Goal: Transaction & Acquisition: Purchase product/service

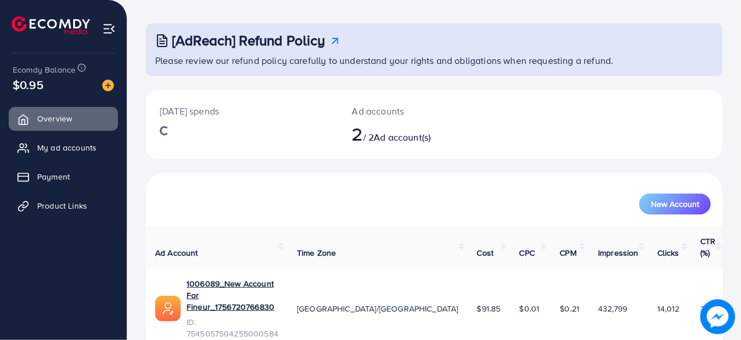
scroll to position [105, 0]
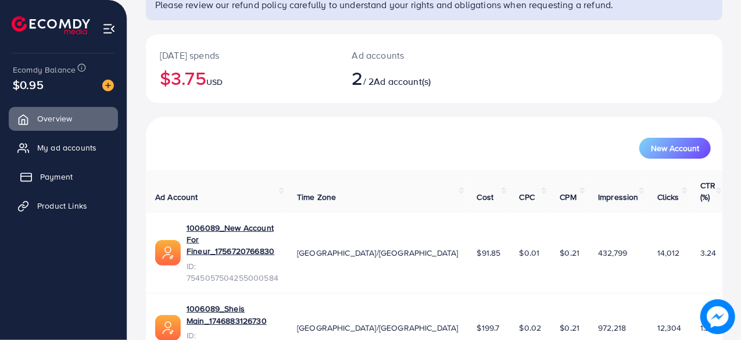
click at [69, 180] on span "Payment" at bounding box center [56, 177] width 33 height 12
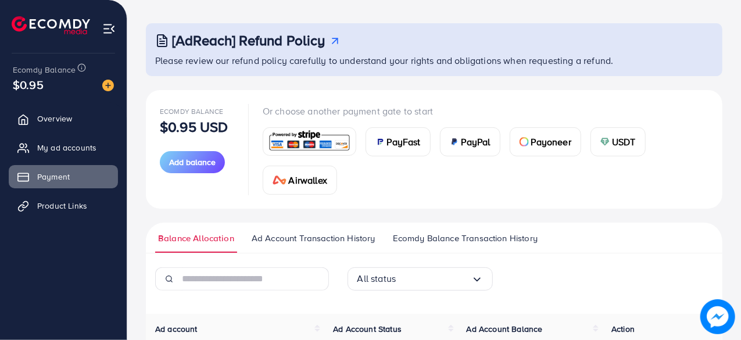
scroll to position [47, 0]
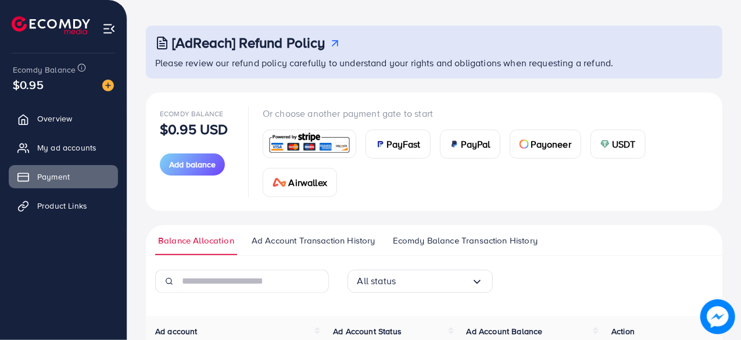
click at [627, 138] on span "USDT" at bounding box center [624, 144] width 24 height 14
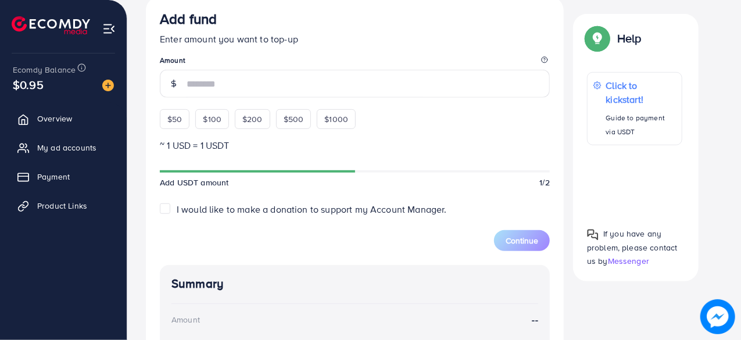
scroll to position [308, 0]
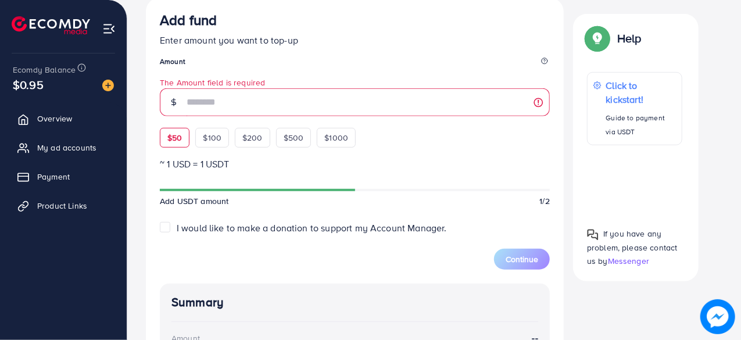
click at [187, 125] on div "$50 $100 $200 $500 $1000" at bounding box center [279, 135] width 238 height 26
click at [183, 141] on div "$50" at bounding box center [175, 138] width 30 height 20
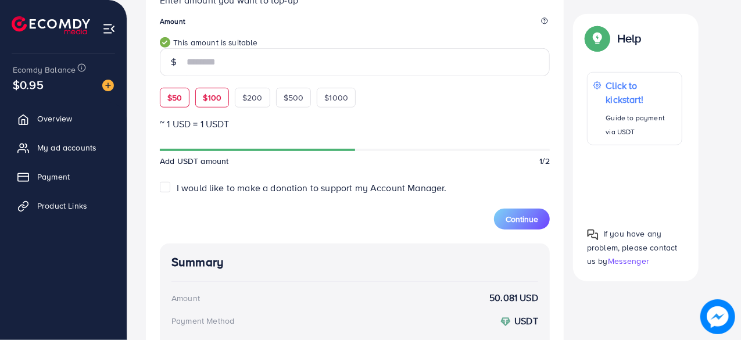
scroll to position [342, 0]
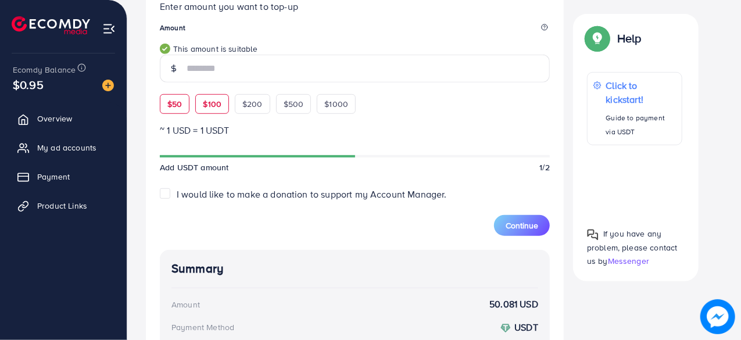
click at [208, 102] on span "$100" at bounding box center [212, 104] width 19 height 12
type input "***"
click at [527, 222] on span "Continue" at bounding box center [522, 226] width 33 height 12
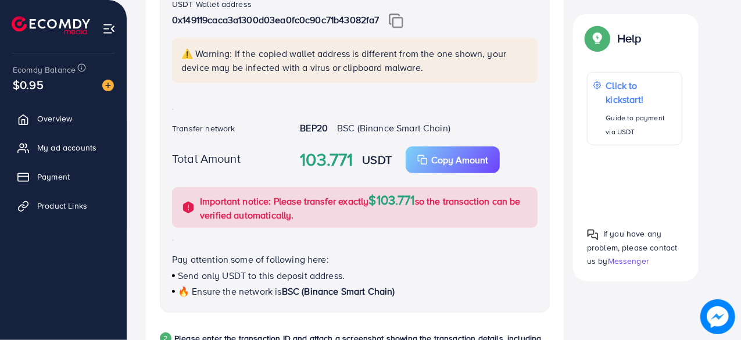
scroll to position [306, 0]
click at [395, 17] on img at bounding box center [396, 21] width 15 height 15
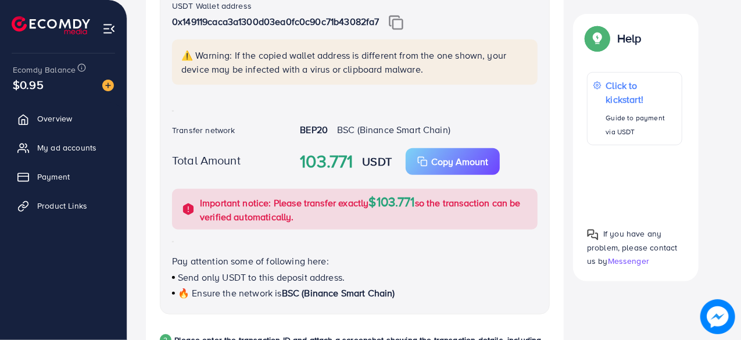
scroll to position [306, 0]
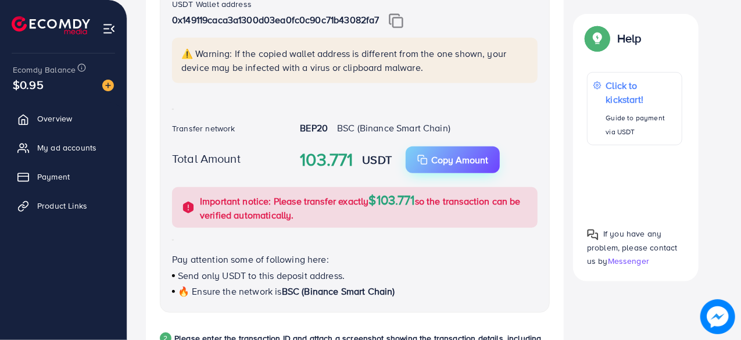
click at [440, 149] on button "Copy Amount Copy" at bounding box center [453, 160] width 94 height 27
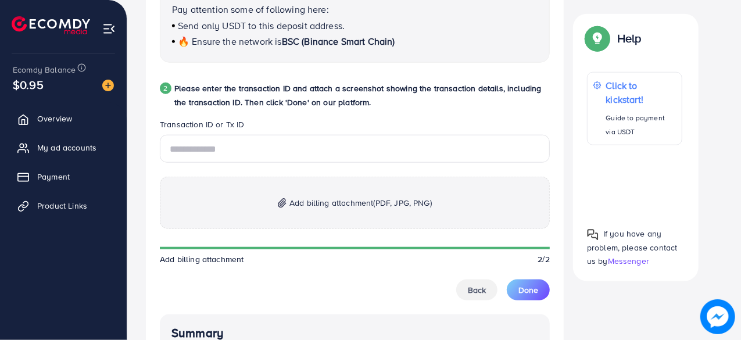
scroll to position [569, 0]
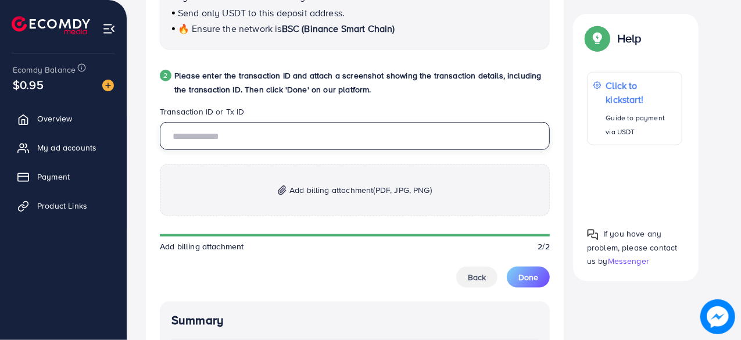
click at [337, 138] on input "text" at bounding box center [355, 136] width 390 height 28
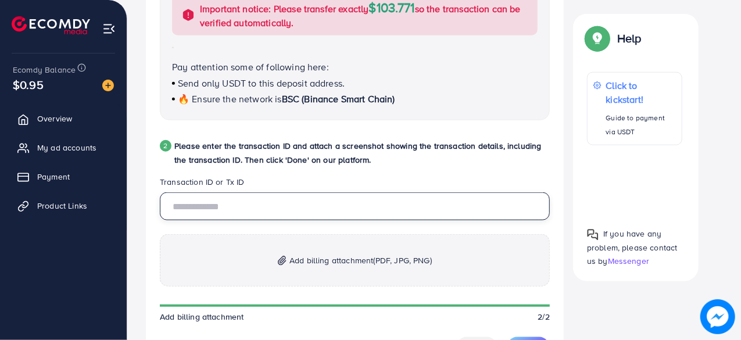
scroll to position [498, 0]
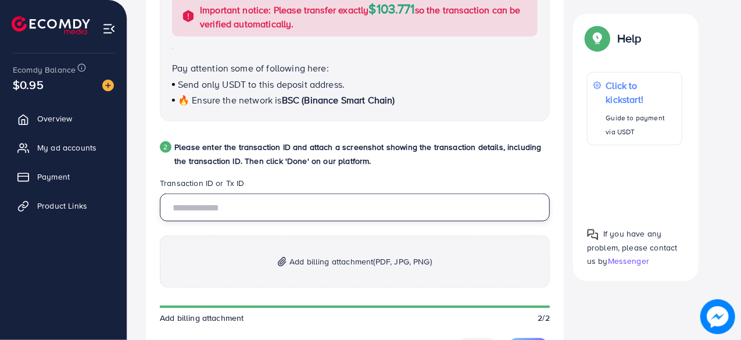
click at [309, 212] on input "text" at bounding box center [355, 208] width 390 height 28
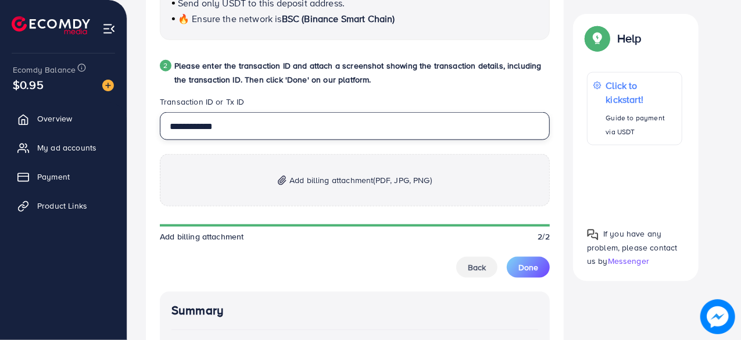
scroll to position [580, 0]
type input "**********"
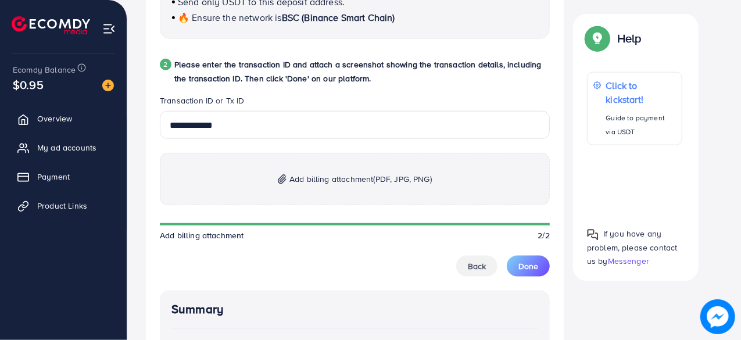
click at [380, 169] on p "Add billing attachment (PDF, JPG, PNG)" at bounding box center [355, 179] width 390 height 52
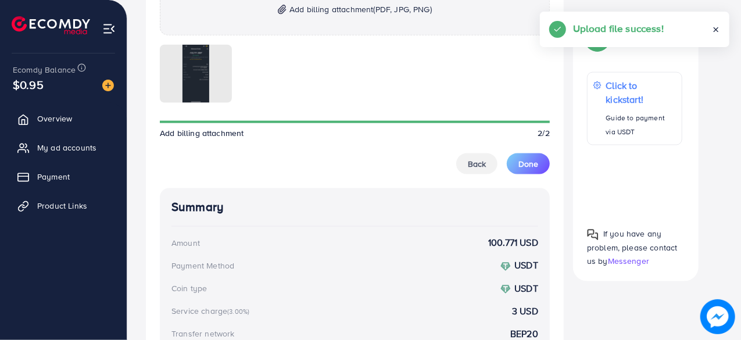
scroll to position [750, 0]
click at [539, 163] on button "Done" at bounding box center [528, 164] width 43 height 21
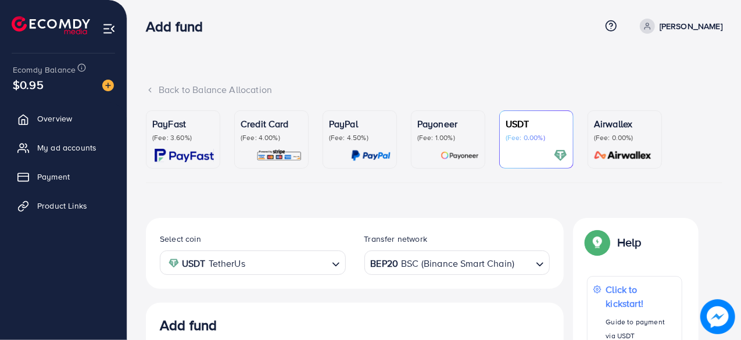
scroll to position [0, 0]
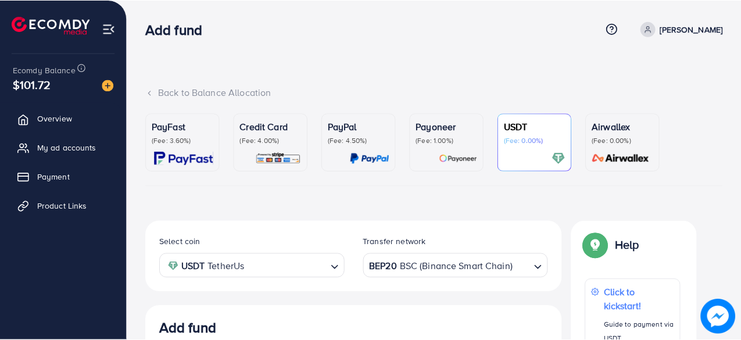
scroll to position [222, 0]
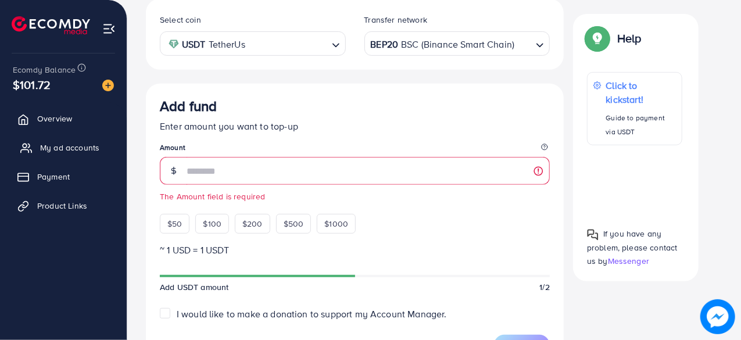
click at [69, 139] on link "My ad accounts" at bounding box center [63, 147] width 109 height 23
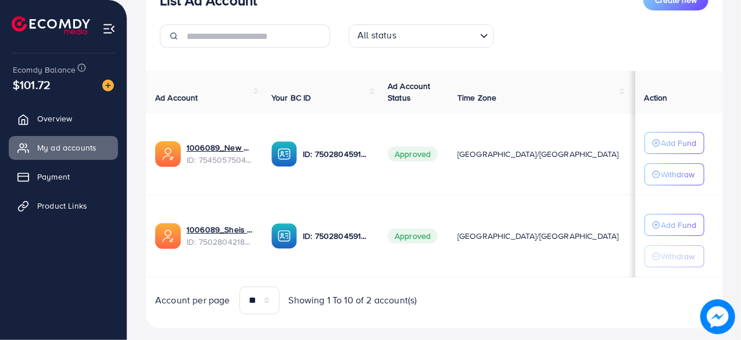
scroll to position [188, 0]
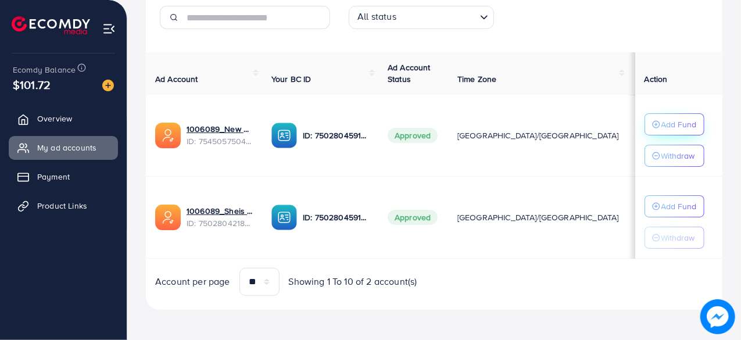
click at [662, 117] on p "Add Fund" at bounding box center [679, 124] width 35 height 14
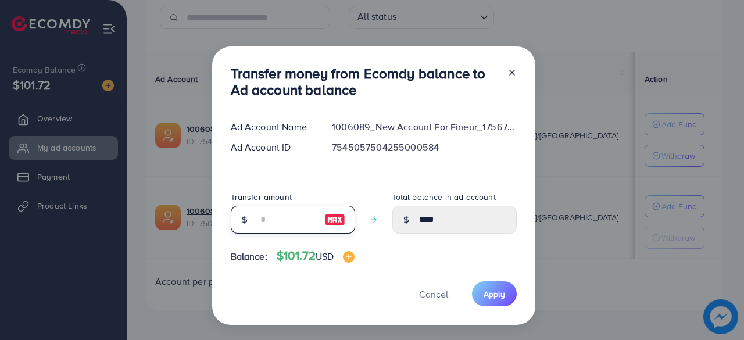
click at [306, 219] on input "number" at bounding box center [287, 220] width 58 height 28
type input "*"
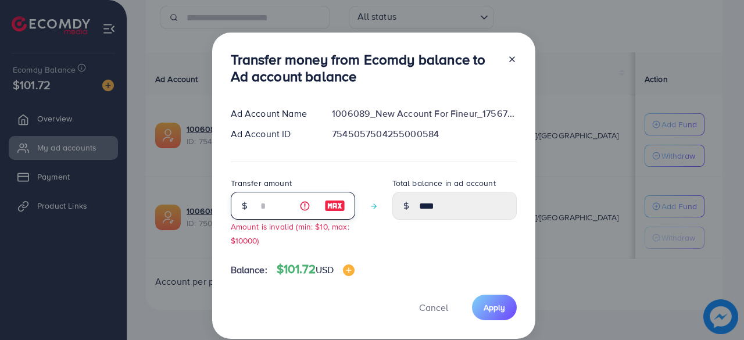
type input "****"
type input "**"
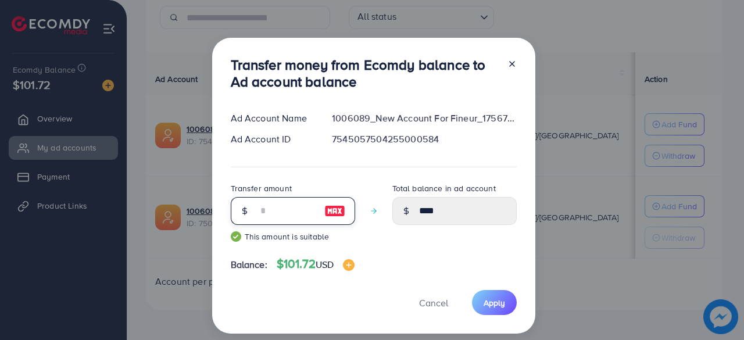
type input "*****"
type input "**"
click at [494, 309] on button "Apply" at bounding box center [494, 302] width 45 height 25
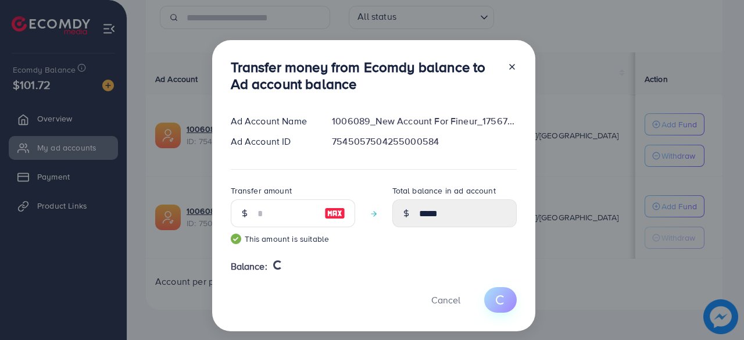
type input "****"
